Goal: Task Accomplishment & Management: Use online tool/utility

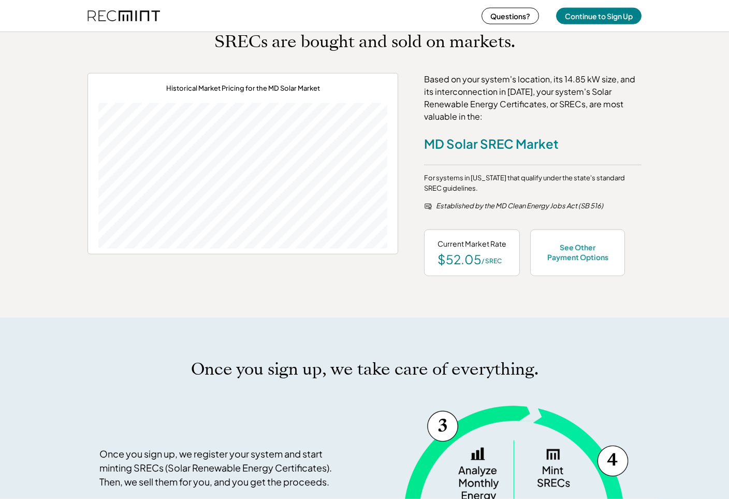
scroll to position [423, 0]
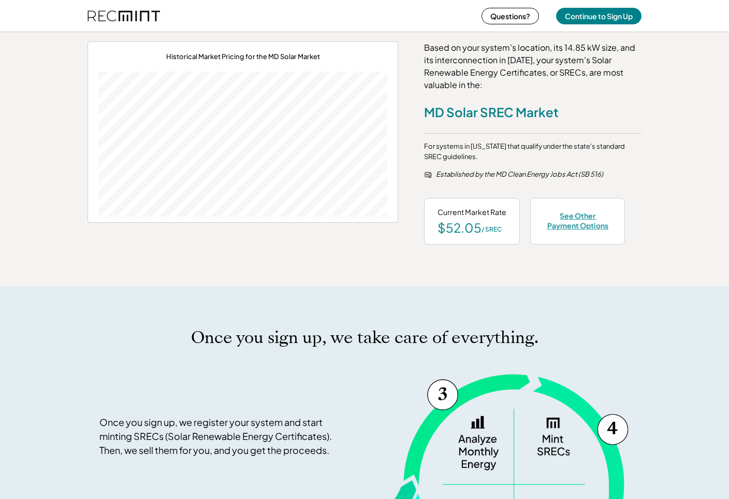
click at [574, 216] on div "See Other Payment Options" at bounding box center [578, 220] width 68 height 19
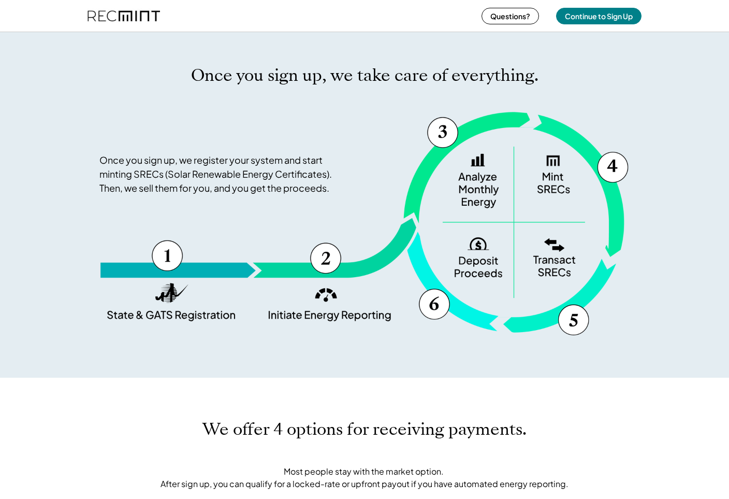
scroll to position [1062, 0]
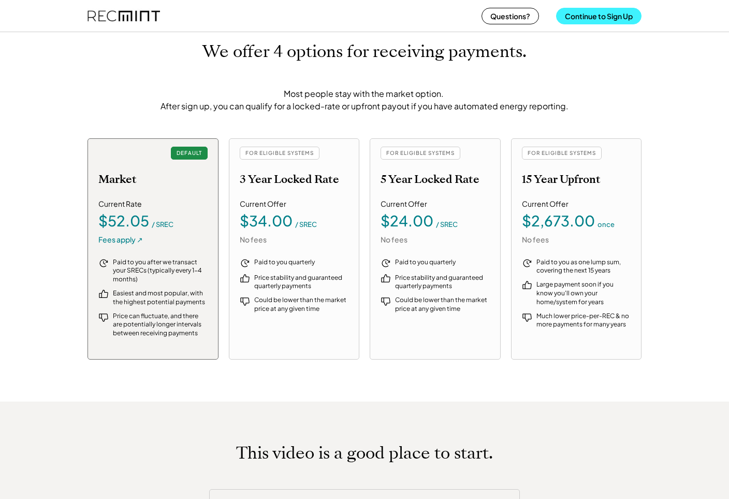
click at [599, 18] on button "Continue to Sign Up" at bounding box center [598, 16] width 85 height 17
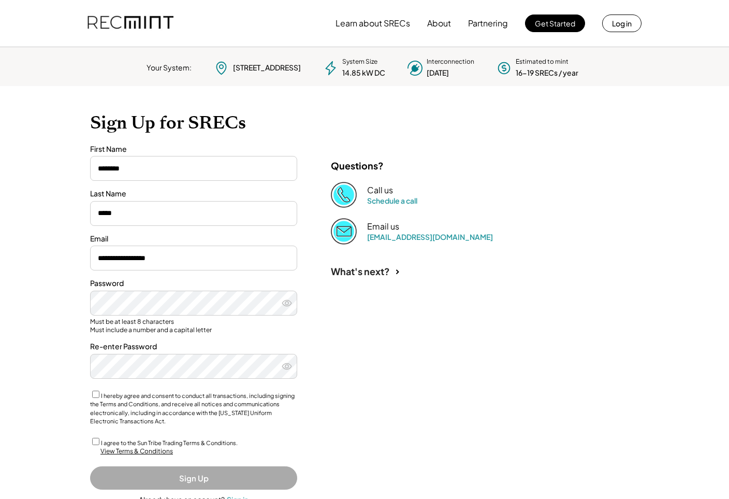
click at [556, 245] on div "What's next?" at bounding box center [478, 269] width 311 height 48
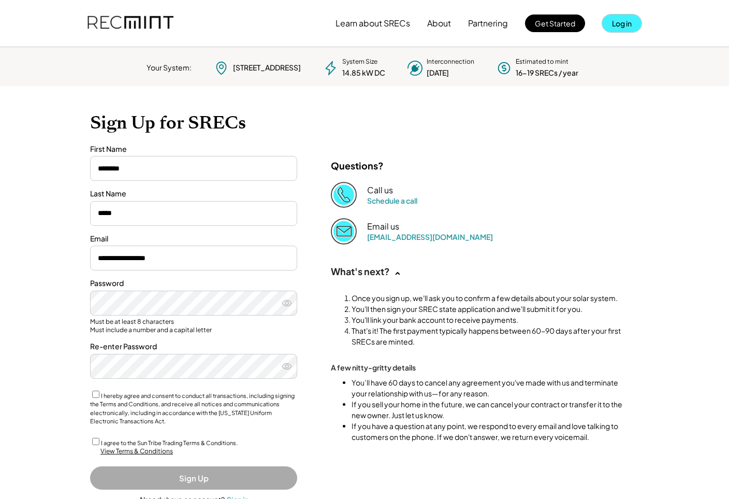
click at [627, 27] on button "Log in" at bounding box center [621, 24] width 39 height 18
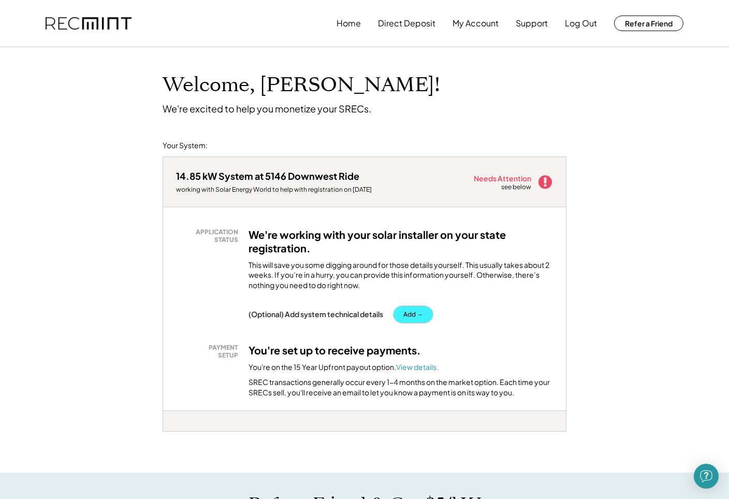
click at [419, 312] on button "Add →" at bounding box center [413, 314] width 39 height 17
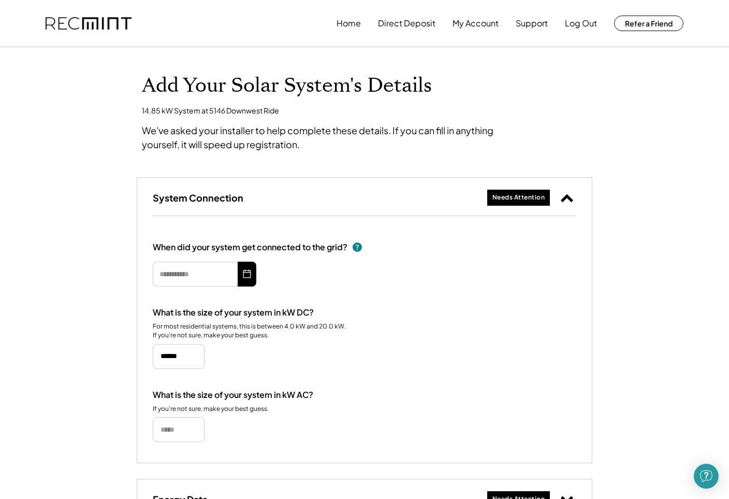
click at [250, 275] on icon at bounding box center [247, 274] width 10 height 17
click at [249, 274] on icon at bounding box center [247, 274] width 10 height 17
click at [243, 280] on icon at bounding box center [247, 274] width 10 height 17
click at [247, 274] on icon at bounding box center [247, 274] width 10 height 17
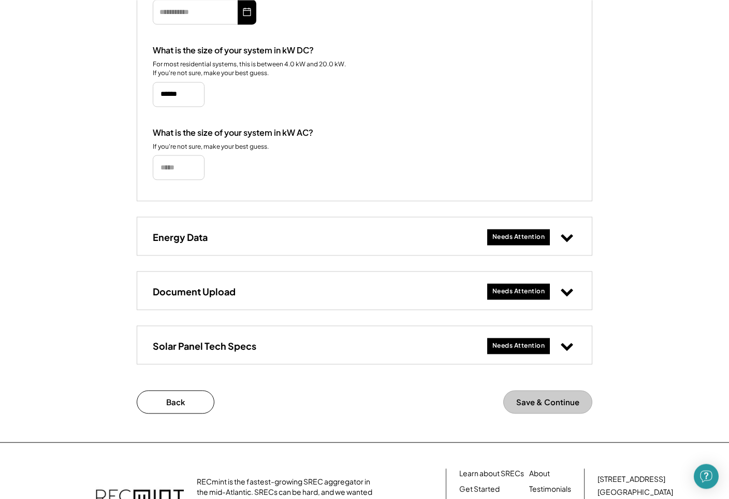
scroll to position [264, 0]
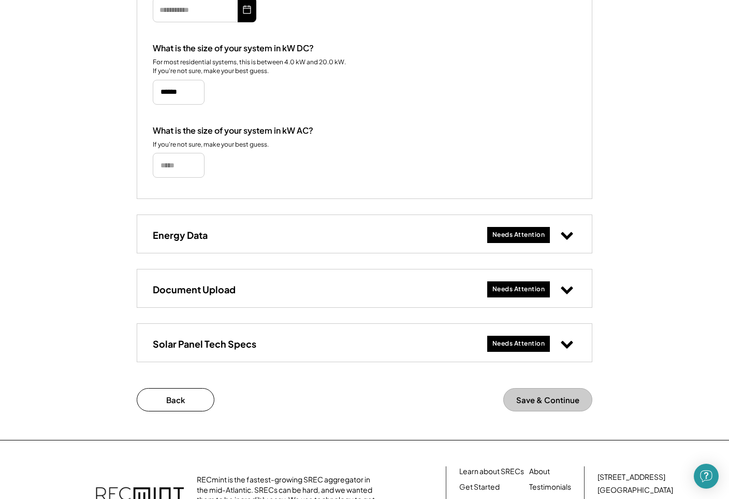
click at [521, 235] on div "Needs Attention" at bounding box center [519, 235] width 53 height 9
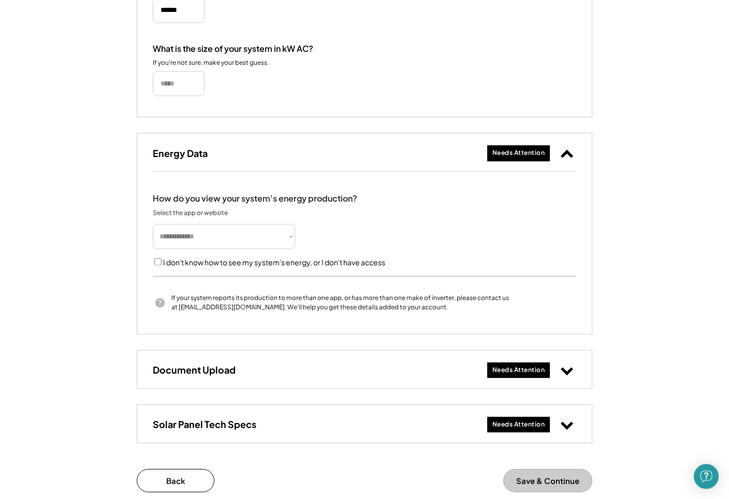
scroll to position [370, 0]
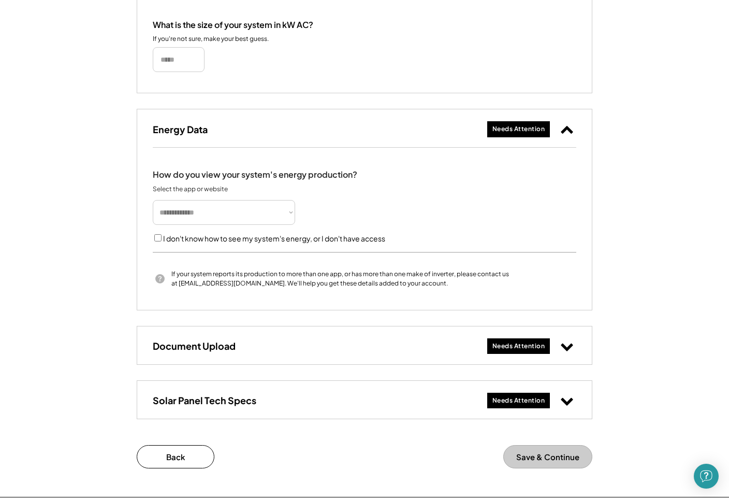
click at [514, 347] on div "Needs Attention" at bounding box center [519, 346] width 53 height 9
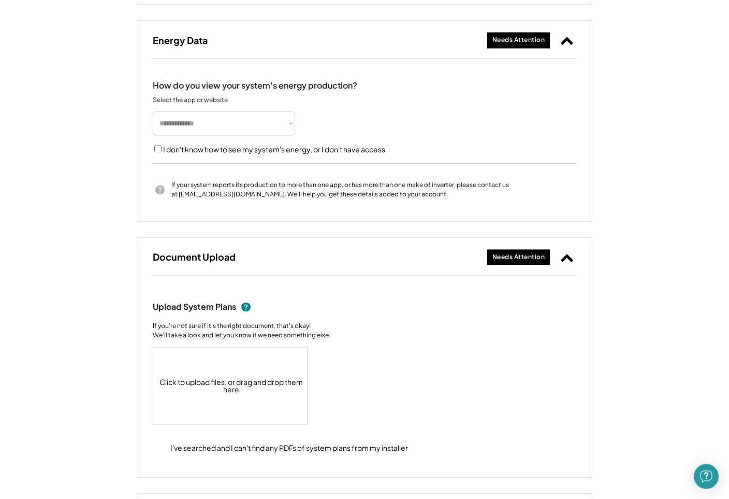
scroll to position [476, 0]
